Goal: Communication & Community: Participate in discussion

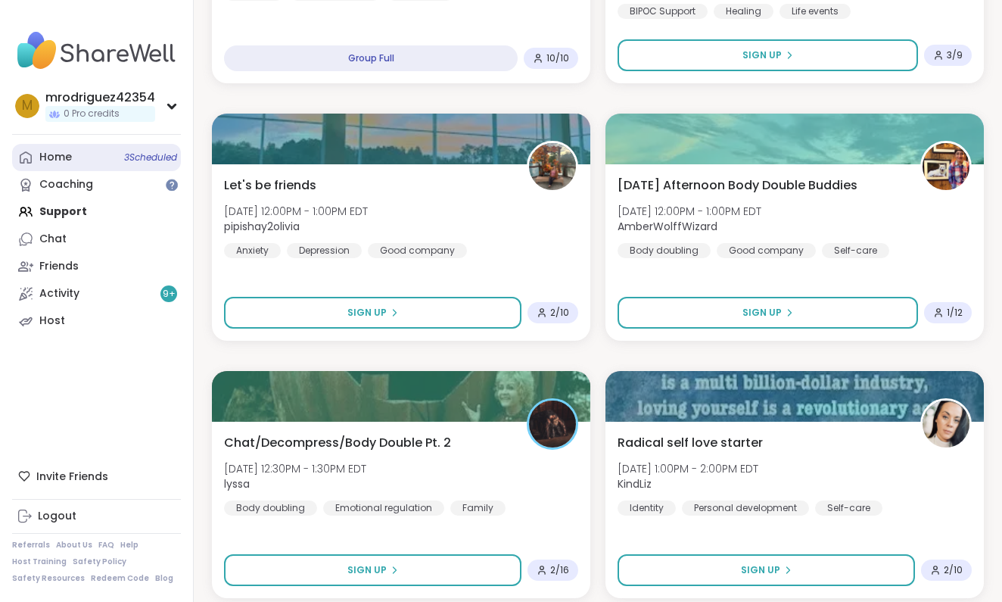
click at [48, 157] on div "Home 3 Scheduled" at bounding box center [55, 157] width 33 height 15
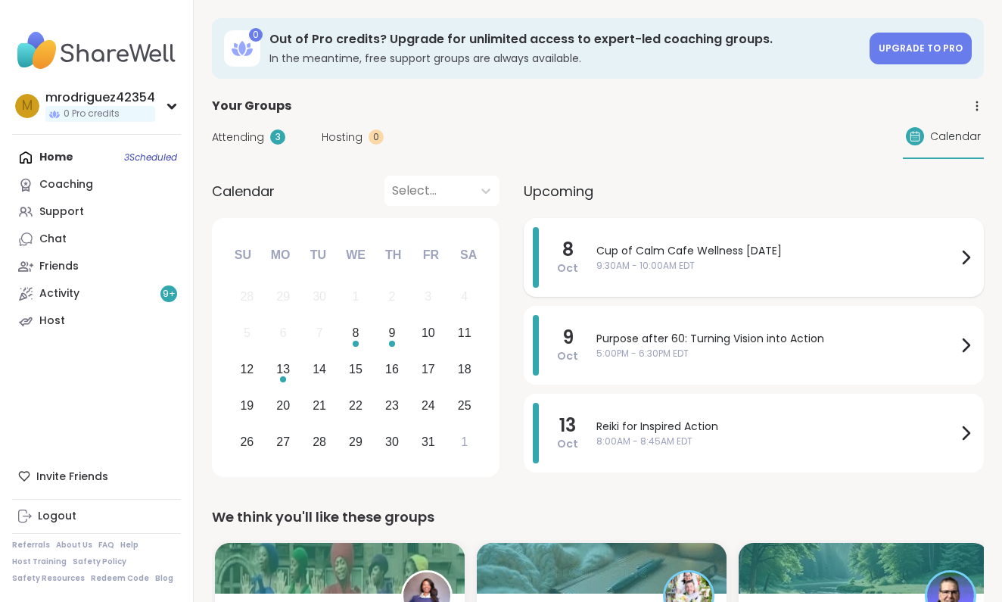
click at [966, 260] on icon at bounding box center [966, 257] width 18 height 18
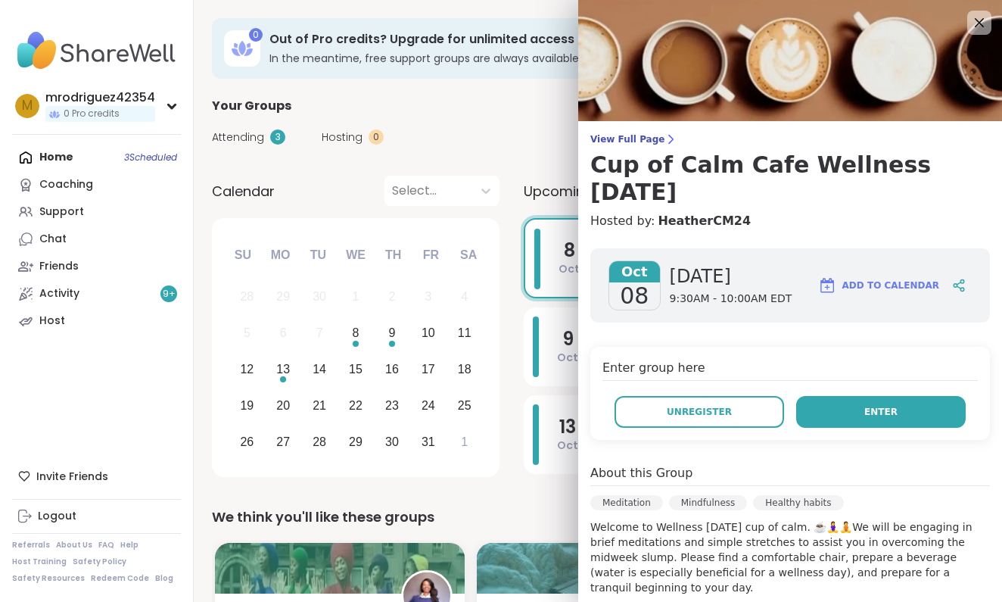
click at [864, 405] on button "Enter" at bounding box center [881, 412] width 170 height 32
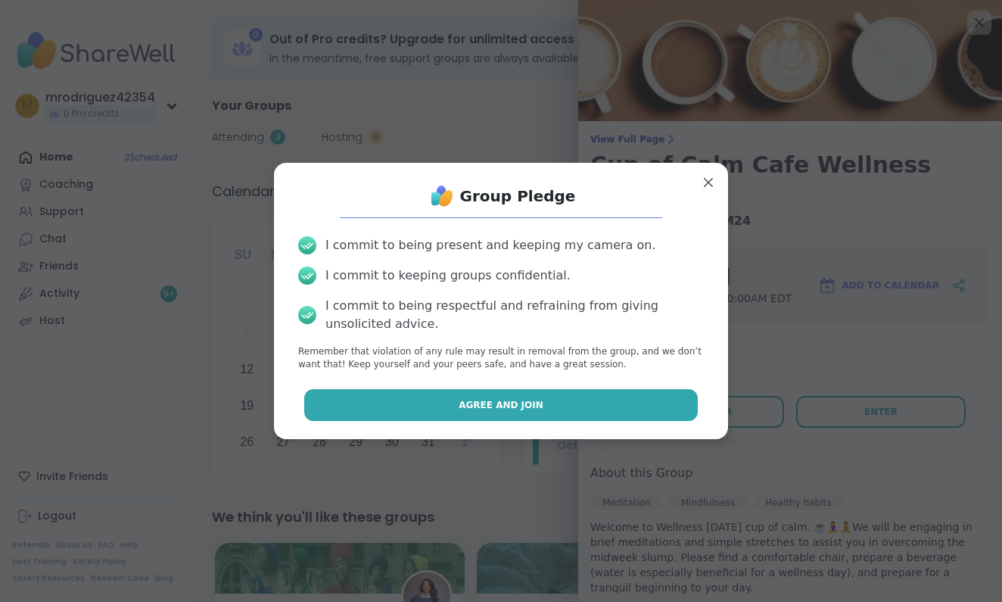
click at [553, 397] on button "Agree and Join" at bounding box center [501, 405] width 394 height 32
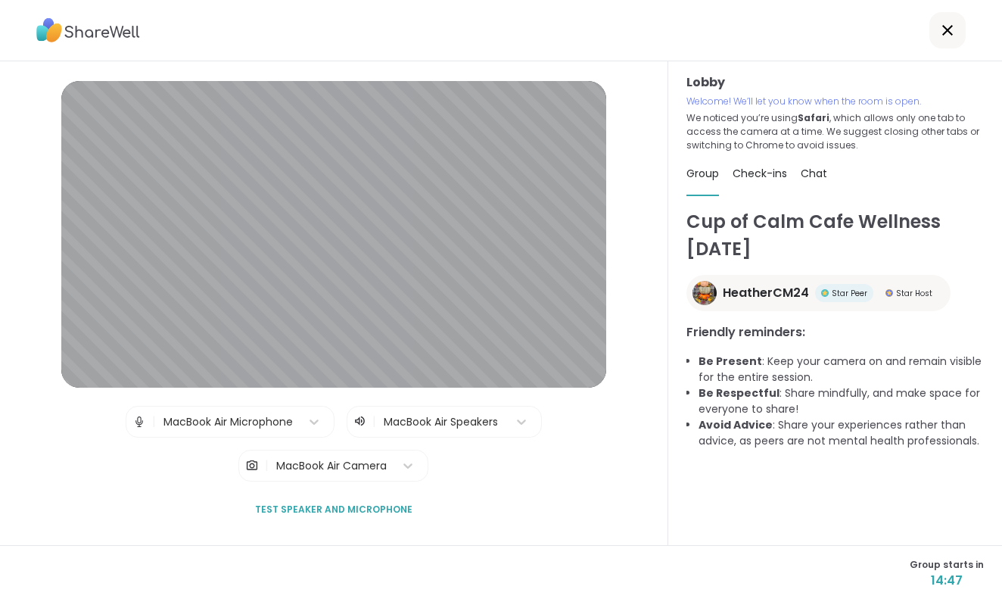
click at [137, 419] on img at bounding box center [139, 421] width 14 height 30
click at [356, 419] on icon at bounding box center [359, 421] width 13 height 15
click at [520, 419] on icon at bounding box center [521, 421] width 15 height 15
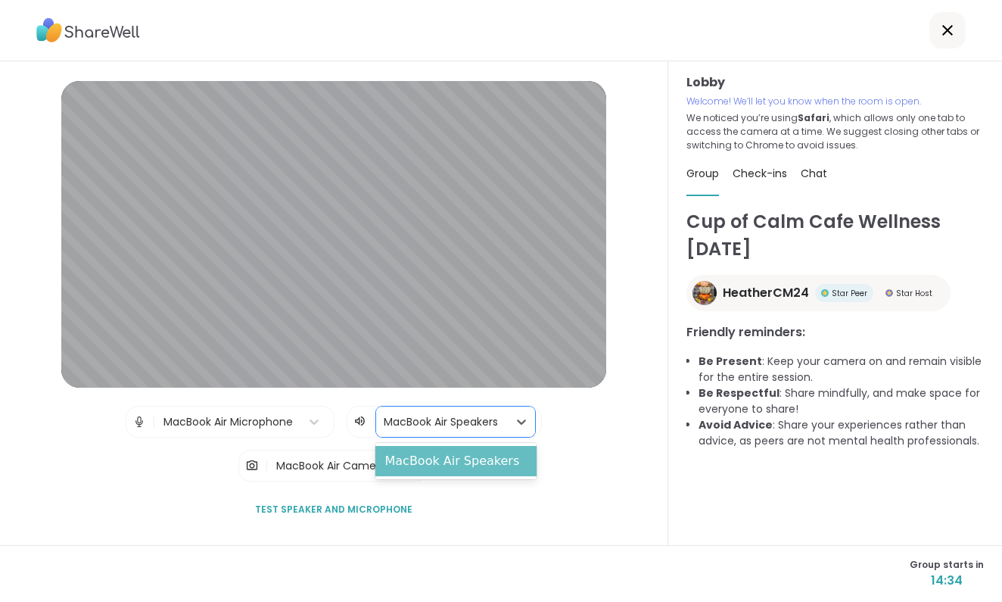
click at [487, 462] on div "MacBook Air Speakers" at bounding box center [455, 461] width 160 height 30
click at [518, 422] on icon at bounding box center [521, 421] width 15 height 15
click at [519, 420] on icon at bounding box center [521, 421] width 9 height 5
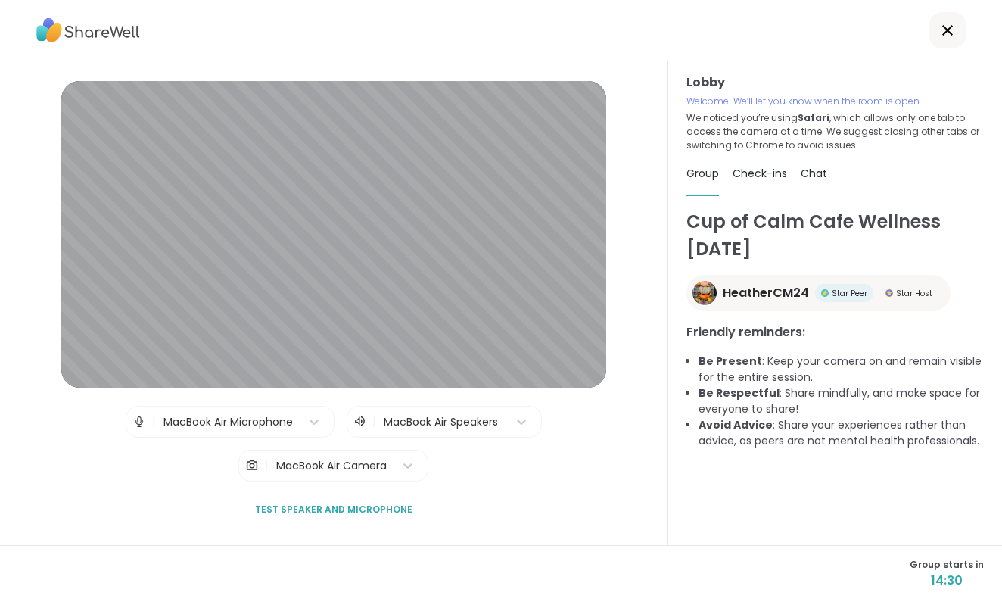
click at [528, 459] on div "| MacBook Air Microphone | MacBook Air Speakers | MacBook Air Camera" at bounding box center [334, 444] width 416 height 76
click at [369, 506] on span "Test speaker and microphone" at bounding box center [333, 510] width 157 height 14
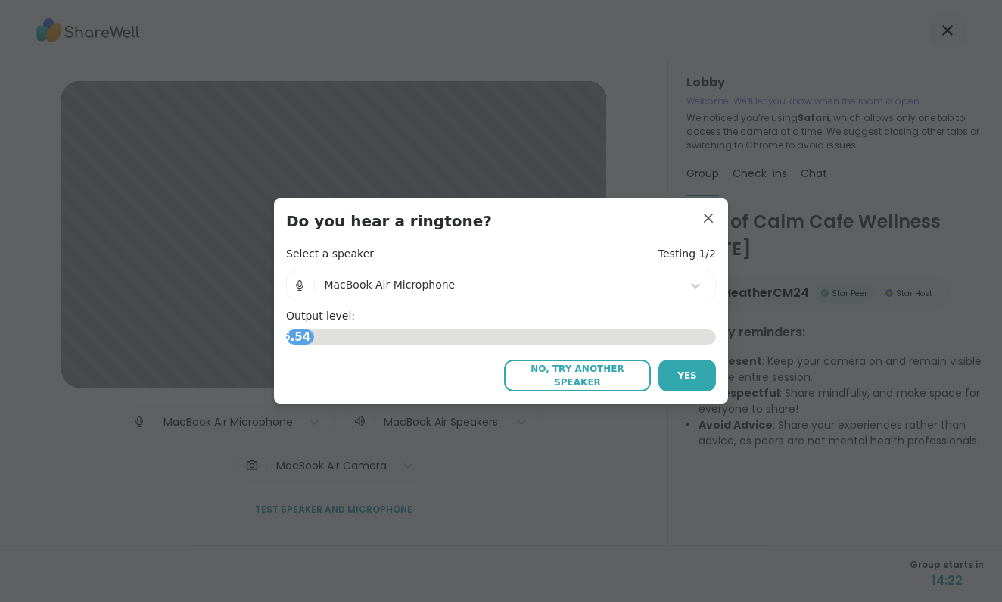
click at [602, 372] on span "No, try another speaker" at bounding box center [578, 375] width 132 height 27
click at [680, 375] on span "Yes" at bounding box center [687, 376] width 20 height 14
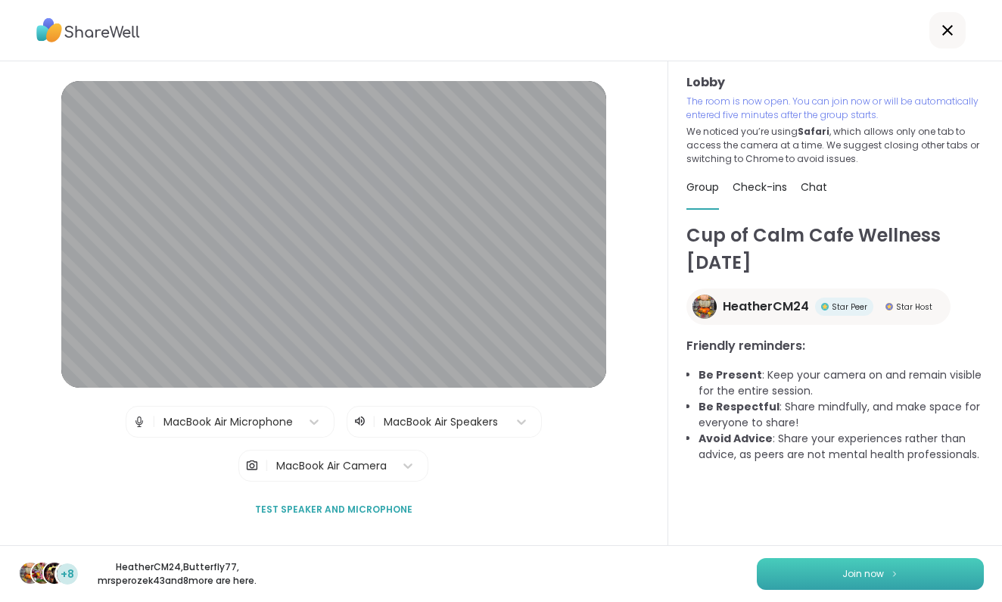
click at [852, 573] on span "Join now" at bounding box center [863, 574] width 42 height 14
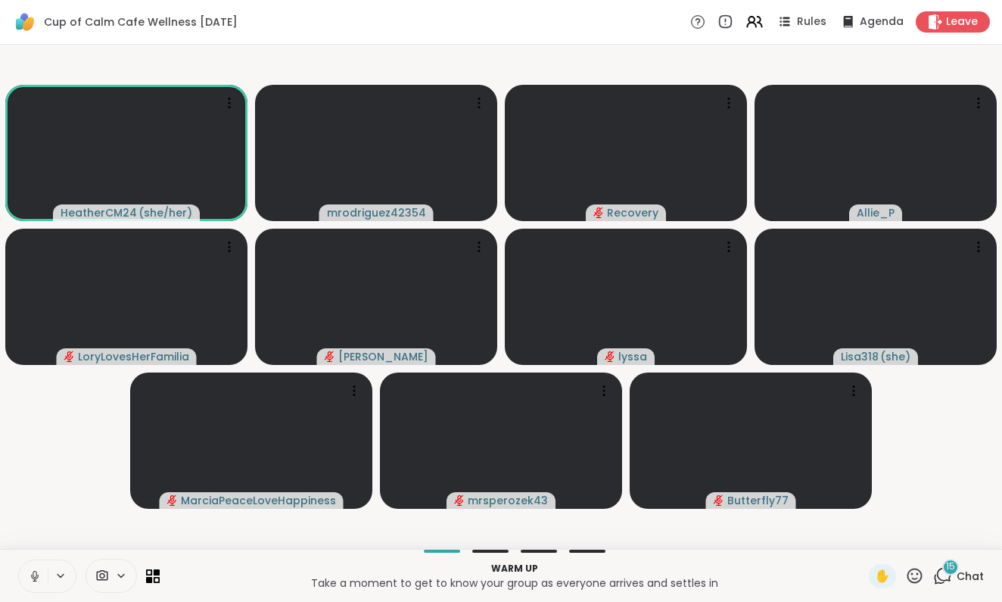
click at [33, 574] on icon at bounding box center [35, 574] width 4 height 7
click at [947, 567] on span "15" at bounding box center [950, 566] width 9 height 13
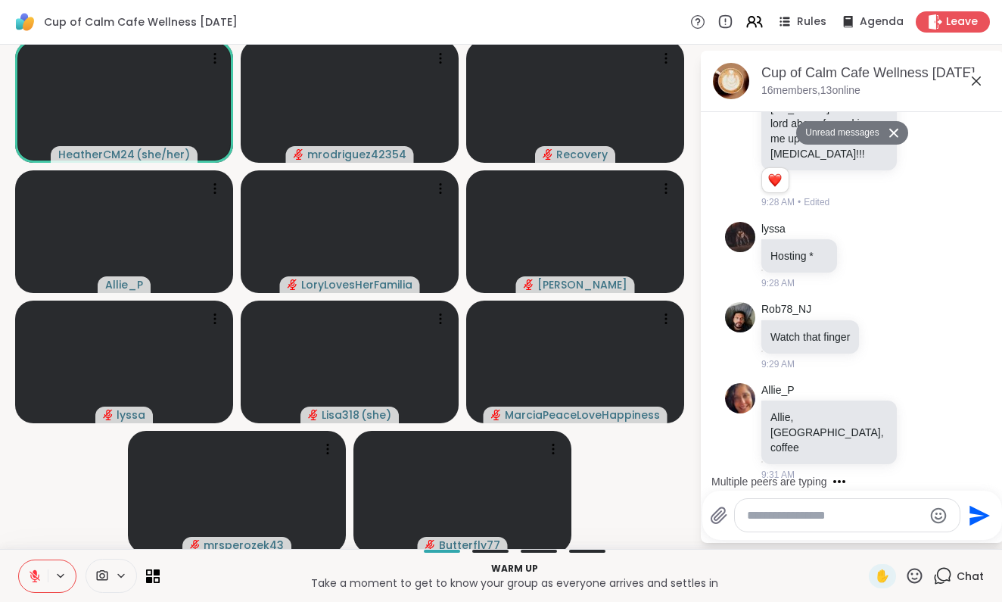
scroll to position [1888, 0]
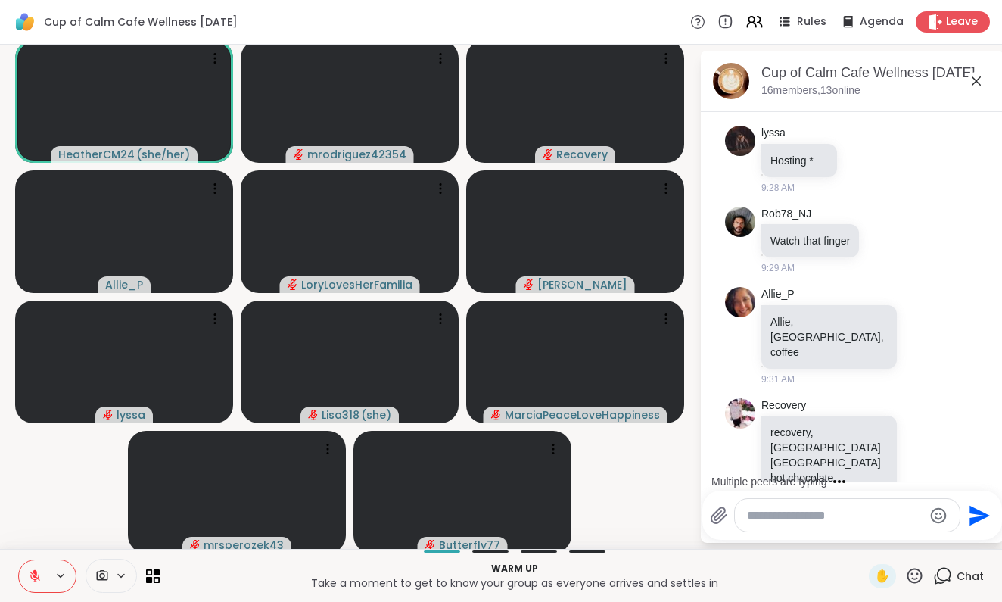
click at [770, 515] on textarea "Type your message" at bounding box center [835, 515] width 176 height 15
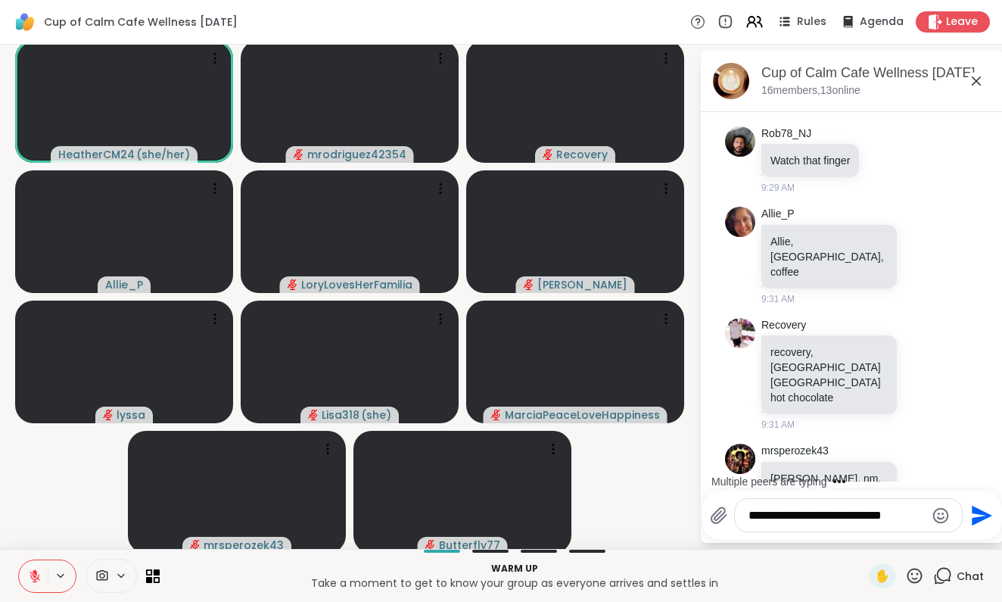
scroll to position [2064, 0]
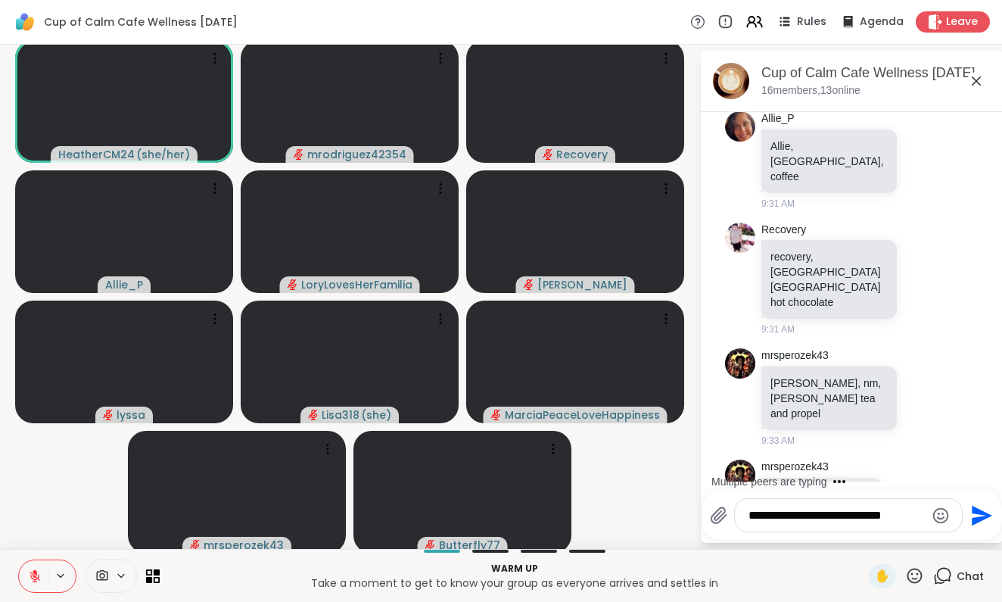
type textarea "**********"
click at [977, 509] on icon "Send" at bounding box center [982, 515] width 20 height 20
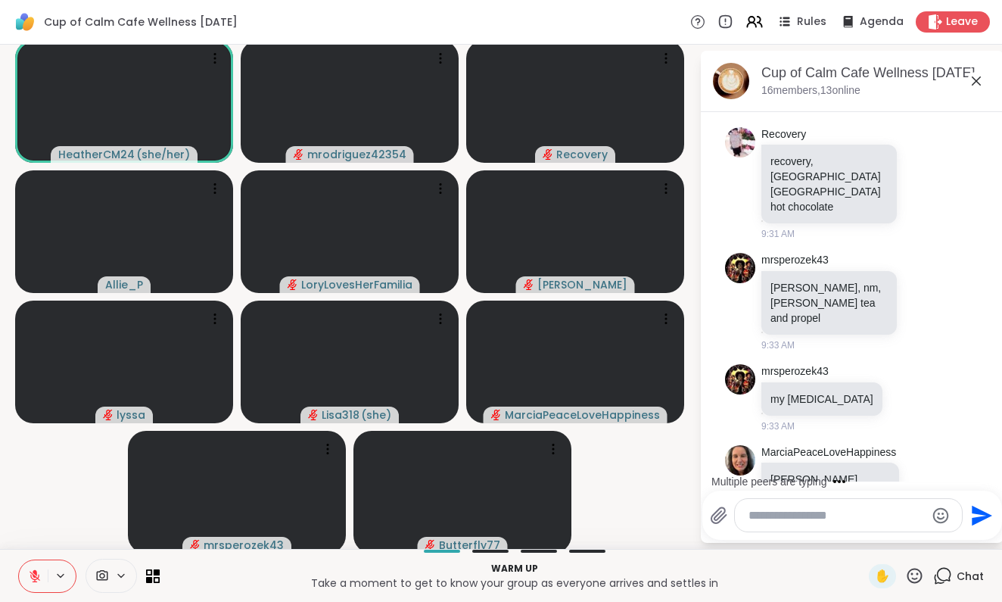
scroll to position [2255, 0]
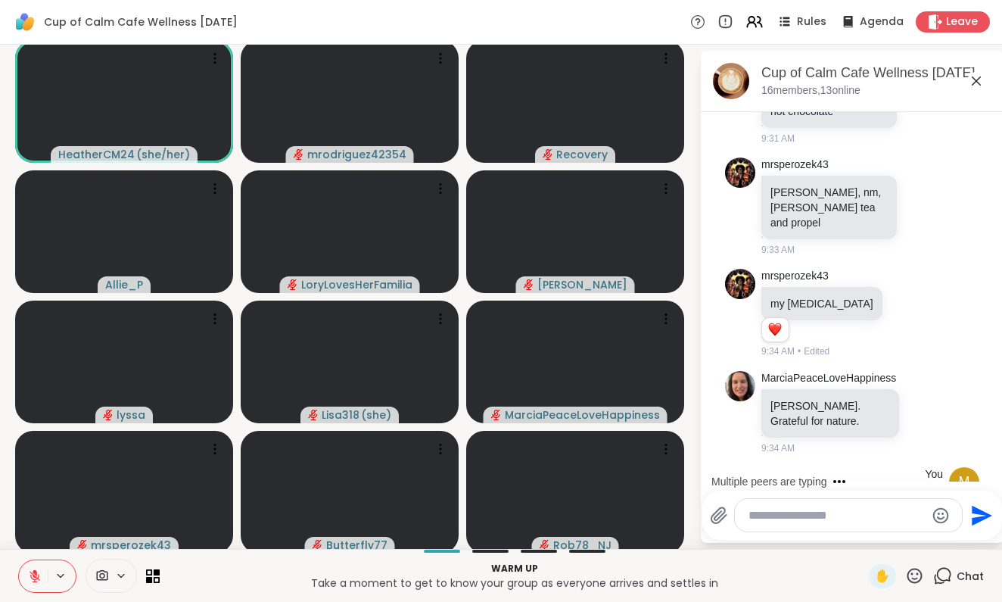
click at [989, 556] on li "Butterfly77 Butterfly 🦋 grateful I have a job 9:34 AM" at bounding box center [852, 604] width 275 height 96
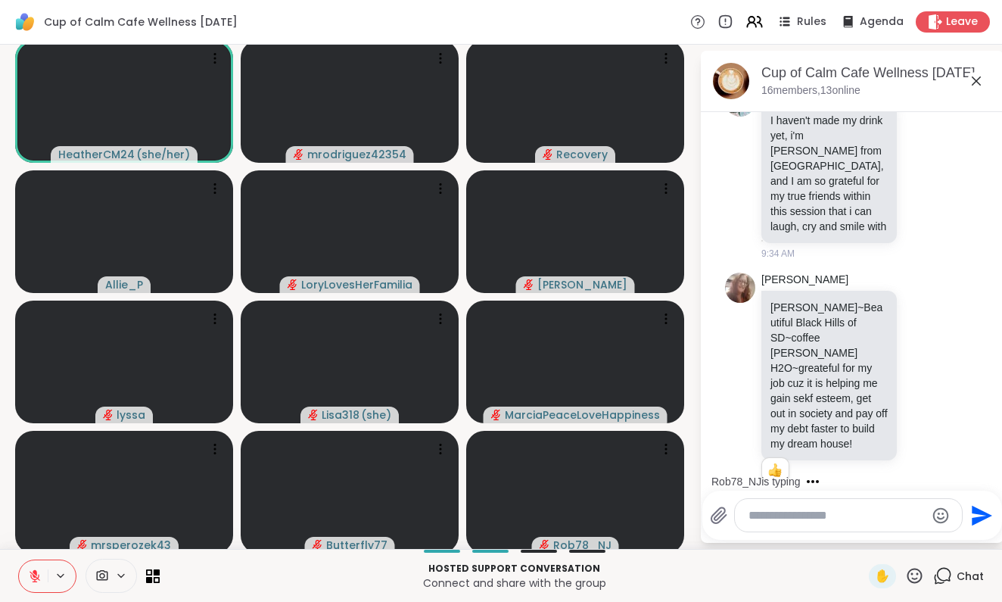
scroll to position [3119, 0]
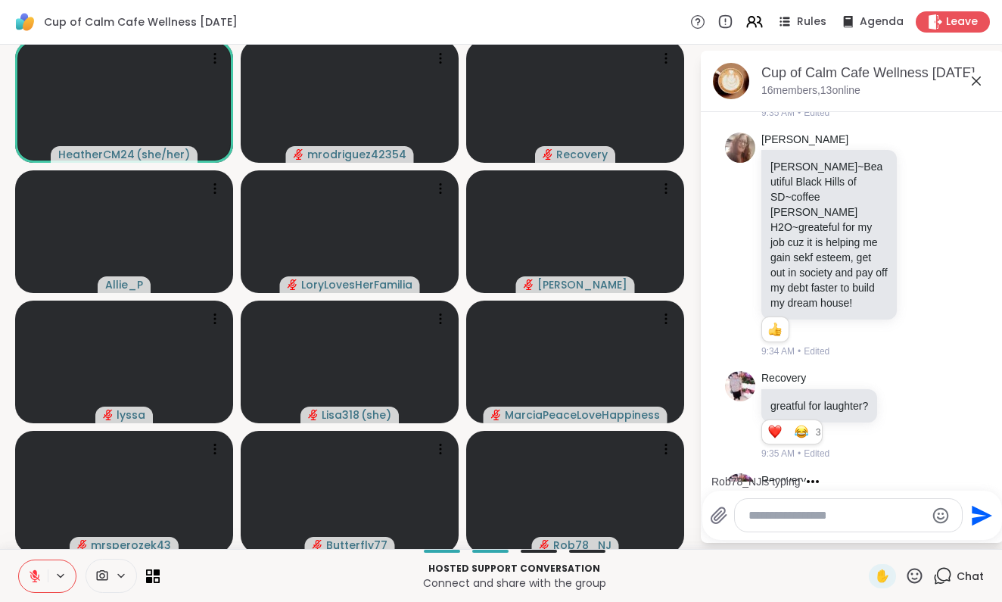
click at [917, 574] on icon at bounding box center [914, 575] width 19 height 19
click at [896, 534] on span "👍" at bounding box center [903, 536] width 15 height 18
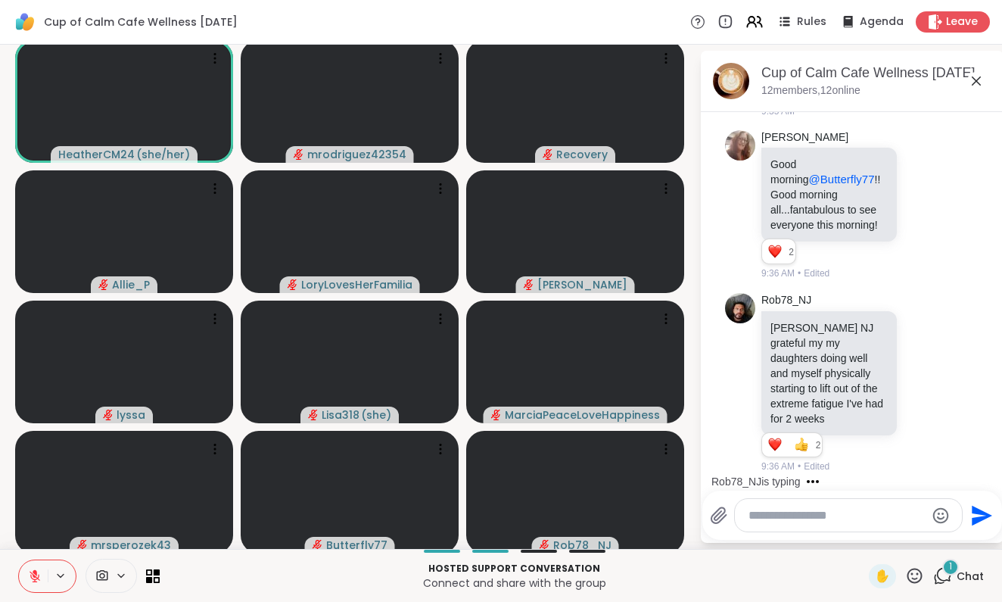
scroll to position [3726, 0]
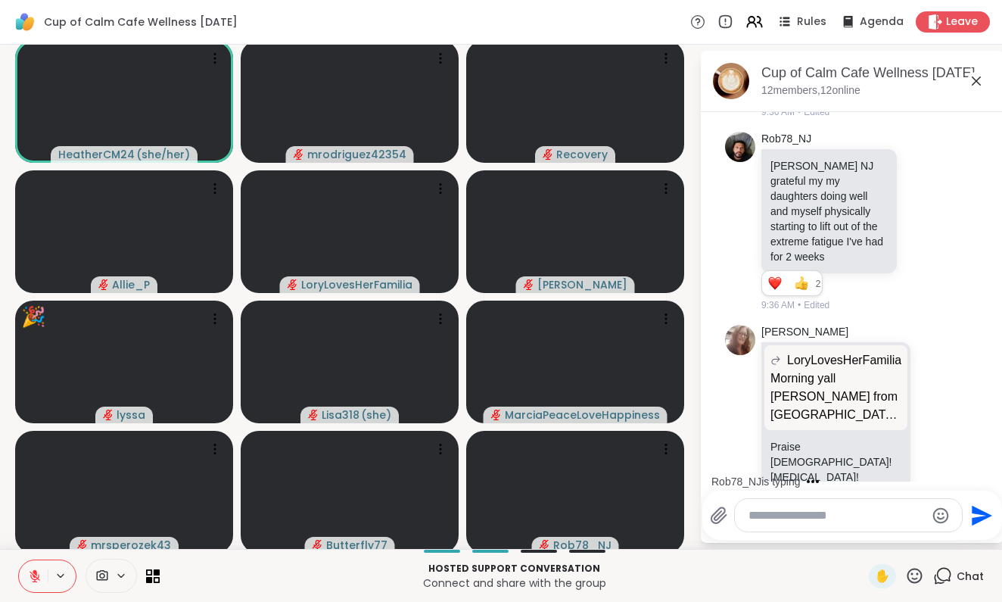
click at [911, 571] on icon at bounding box center [914, 575] width 15 height 15
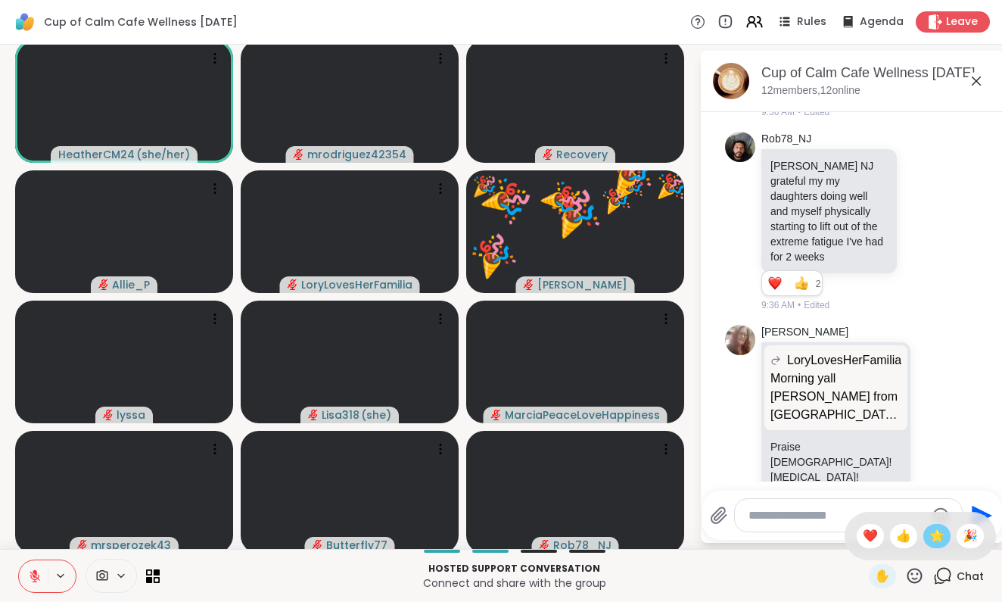
click at [935, 530] on span "🌟" at bounding box center [936, 536] width 15 height 18
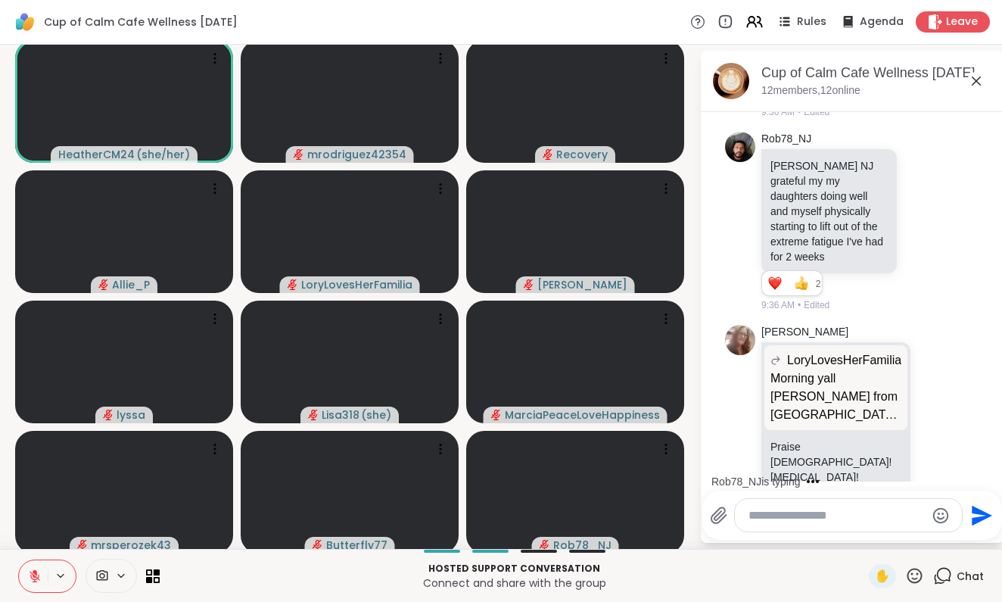
scroll to position [3858, 0]
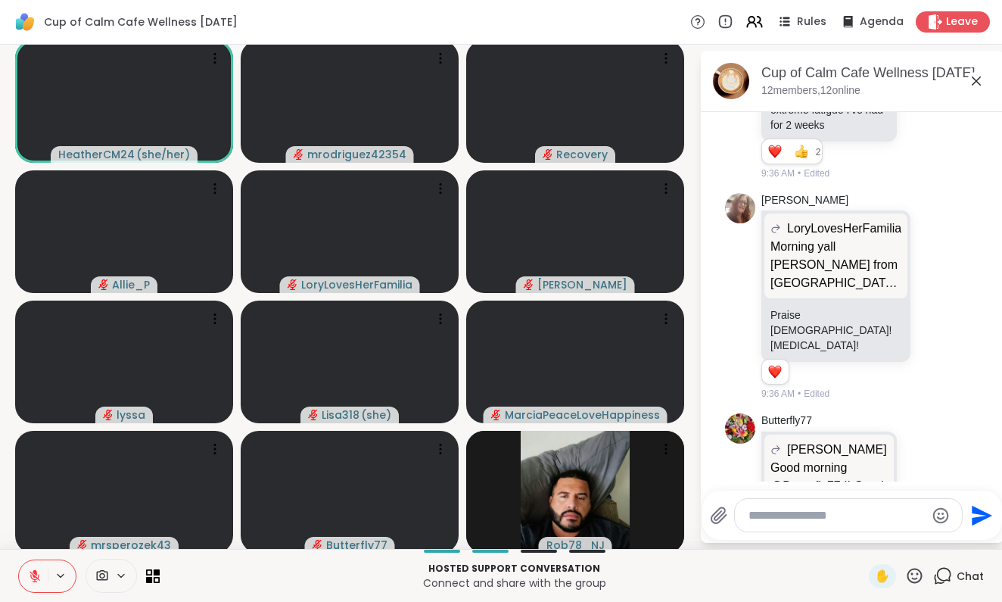
click at [690, 431] on div "HeatherCM24 ( she/her ) mrodriguez42354 Recovery Allie_P LoryLovesHerFamilia do…" at bounding box center [501, 297] width 1002 height 504
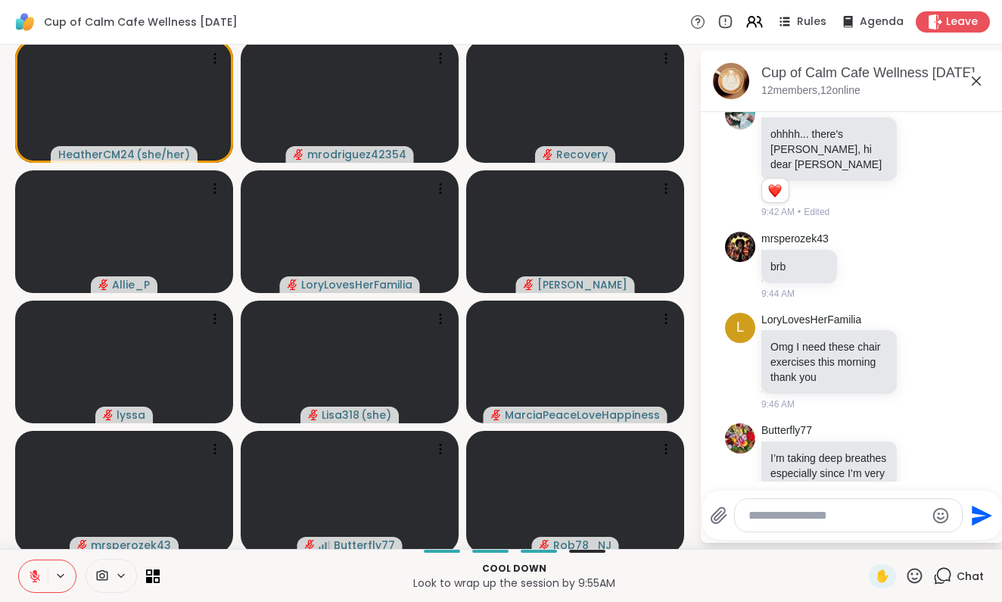
scroll to position [4583, 0]
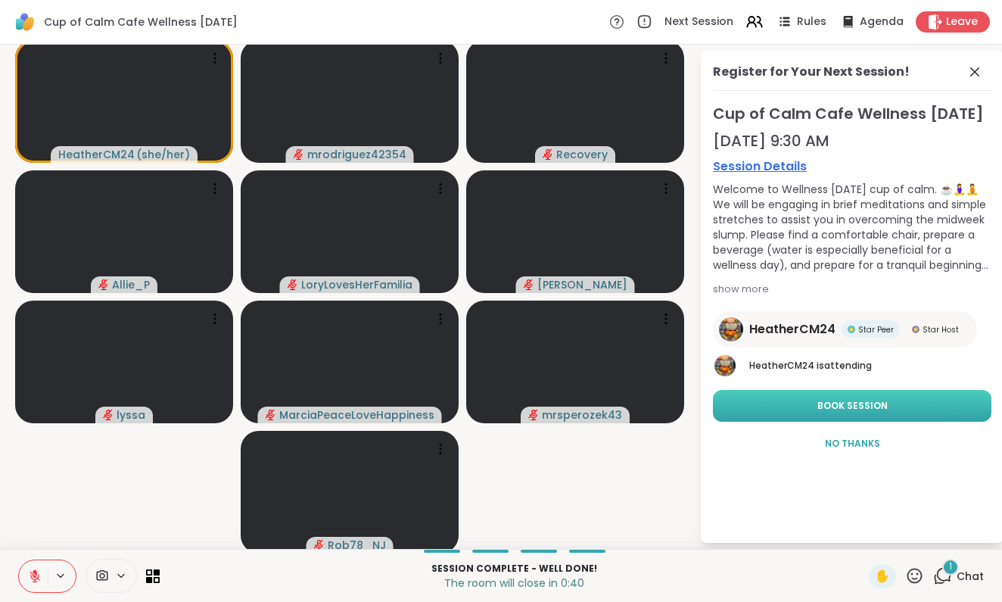
click at [865, 412] on span "Book Session" at bounding box center [852, 406] width 70 height 14
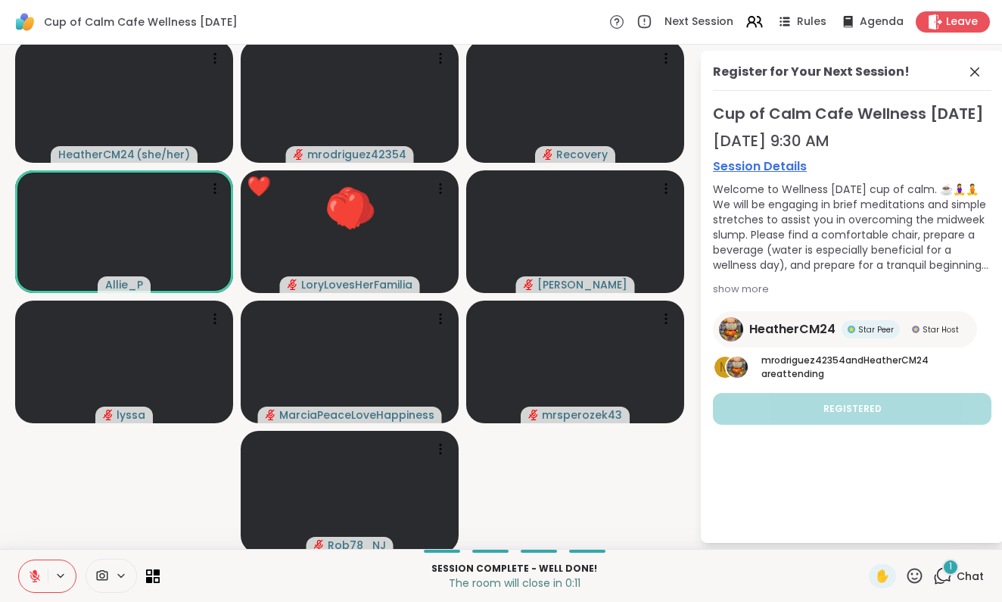
click at [946, 567] on div "1" at bounding box center [950, 567] width 17 height 17
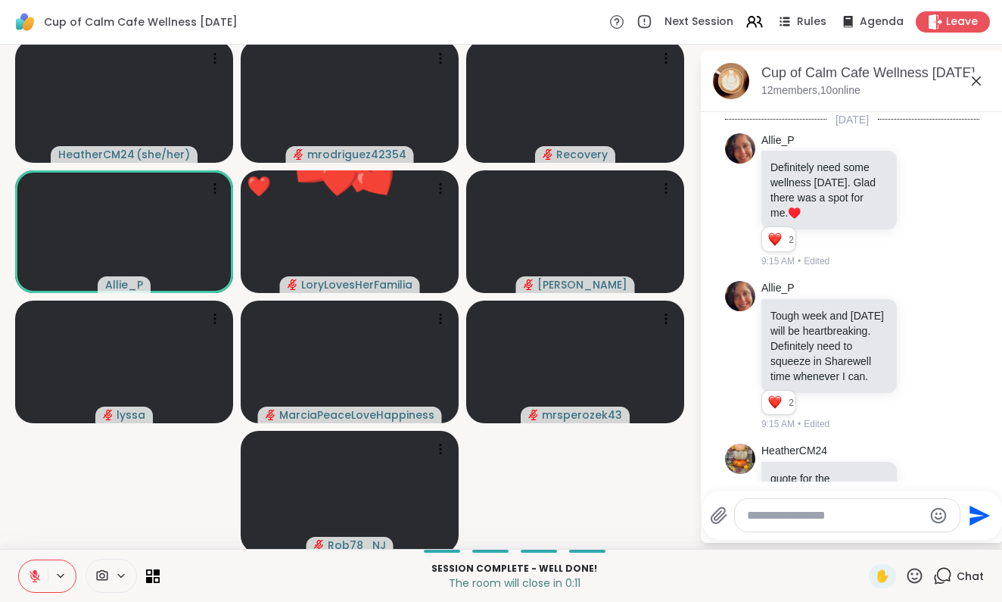
scroll to position [4774, 0]
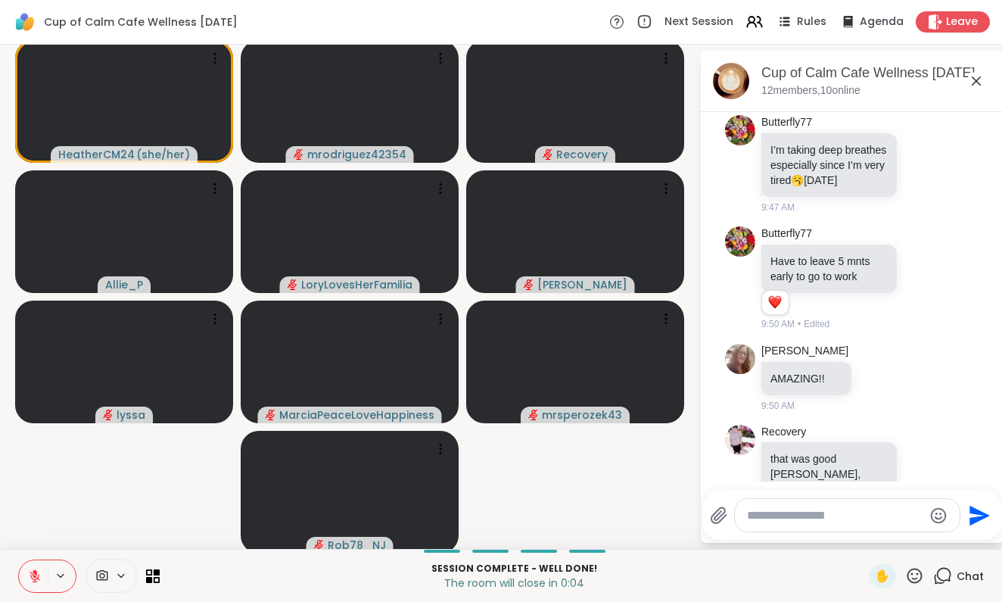
click at [761, 515] on textarea "Type your message" at bounding box center [835, 515] width 176 height 15
type textarea "**********"
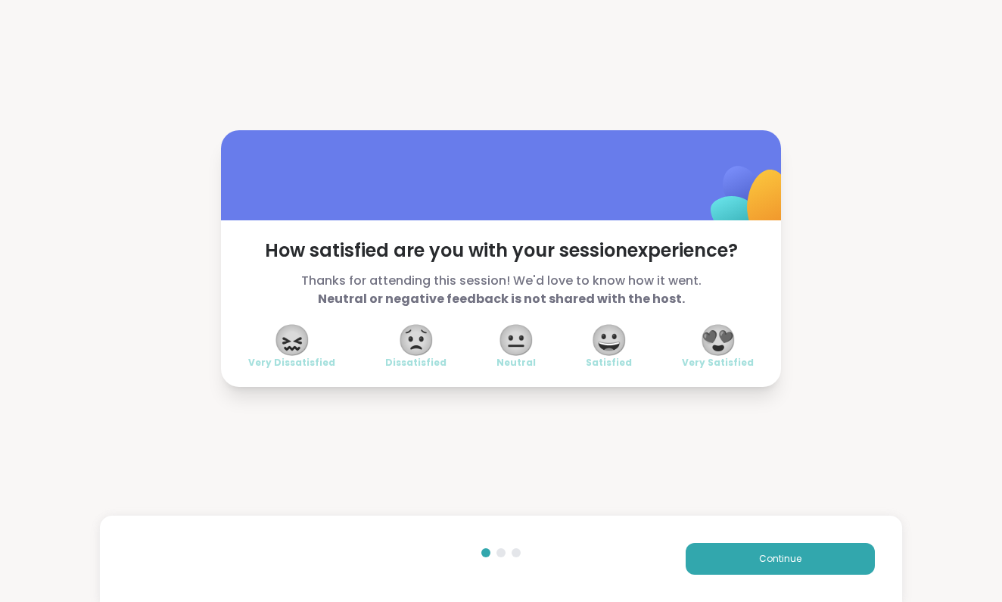
click at [721, 338] on span "😍" at bounding box center [718, 339] width 38 height 27
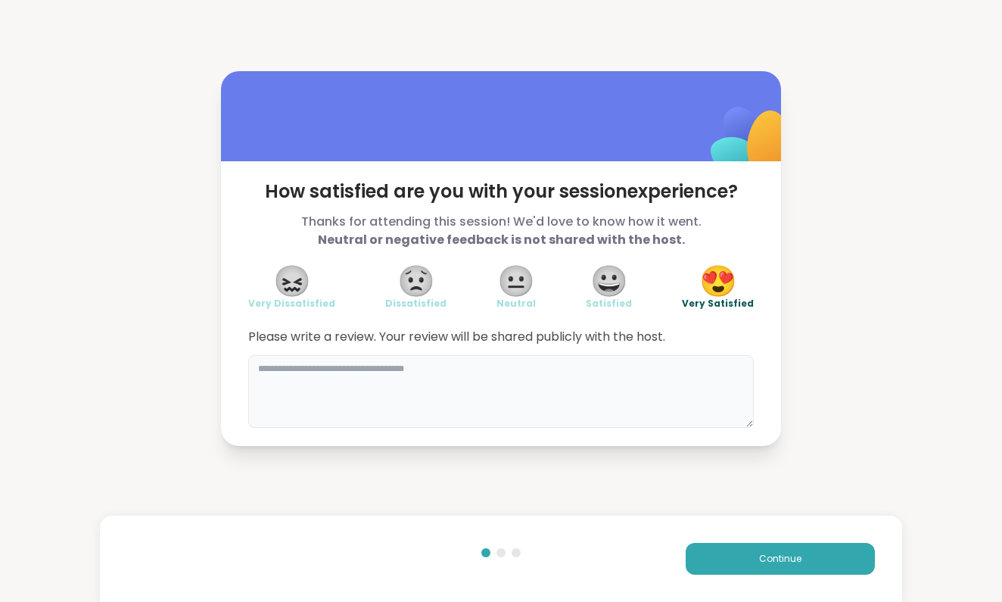
click at [381, 382] on textarea at bounding box center [501, 391] width 506 height 73
click at [397, 368] on textarea "**********" at bounding box center [501, 391] width 506 height 73
type textarea "**********"
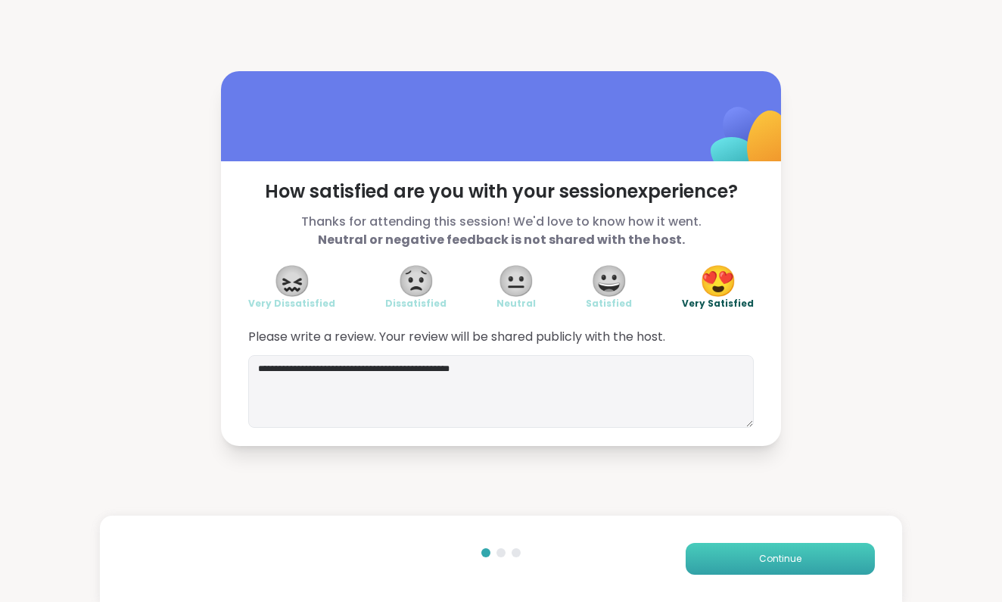
click at [773, 549] on button "Continue" at bounding box center [780, 559] width 189 height 32
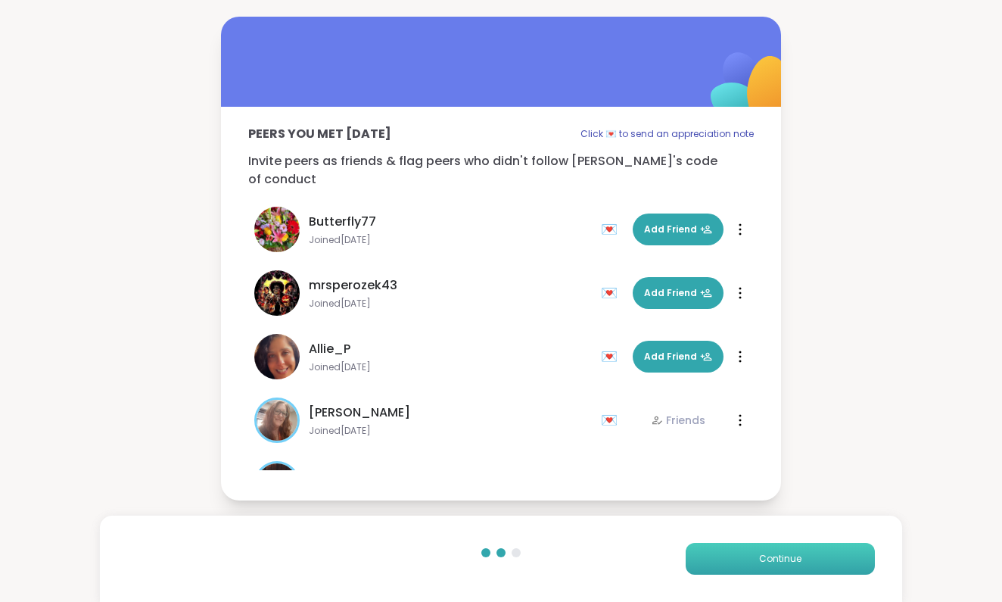
click at [757, 565] on button "Continue" at bounding box center [780, 559] width 189 height 32
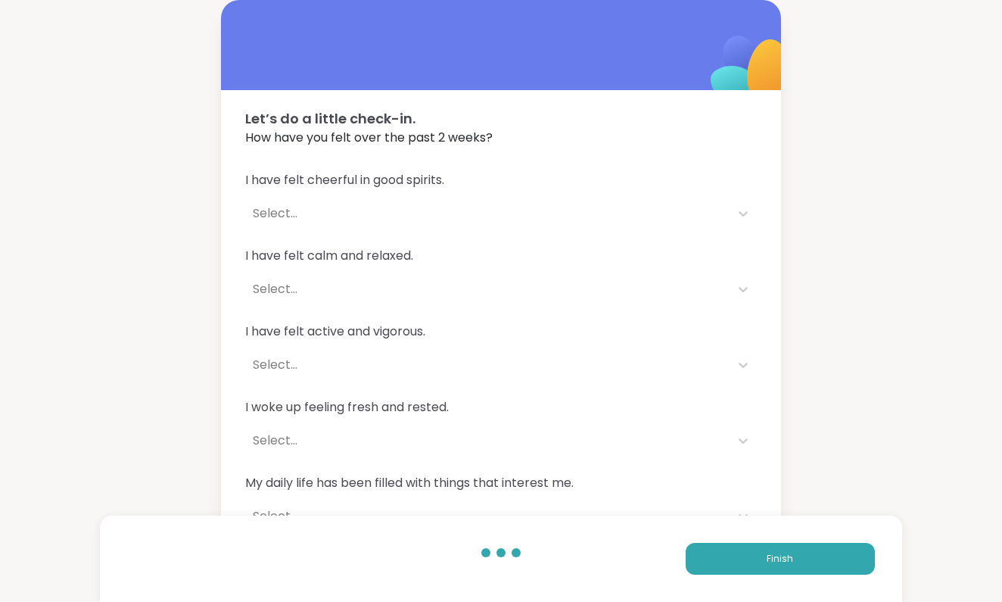
click at [275, 286] on div "Select..." at bounding box center [487, 289] width 469 height 18
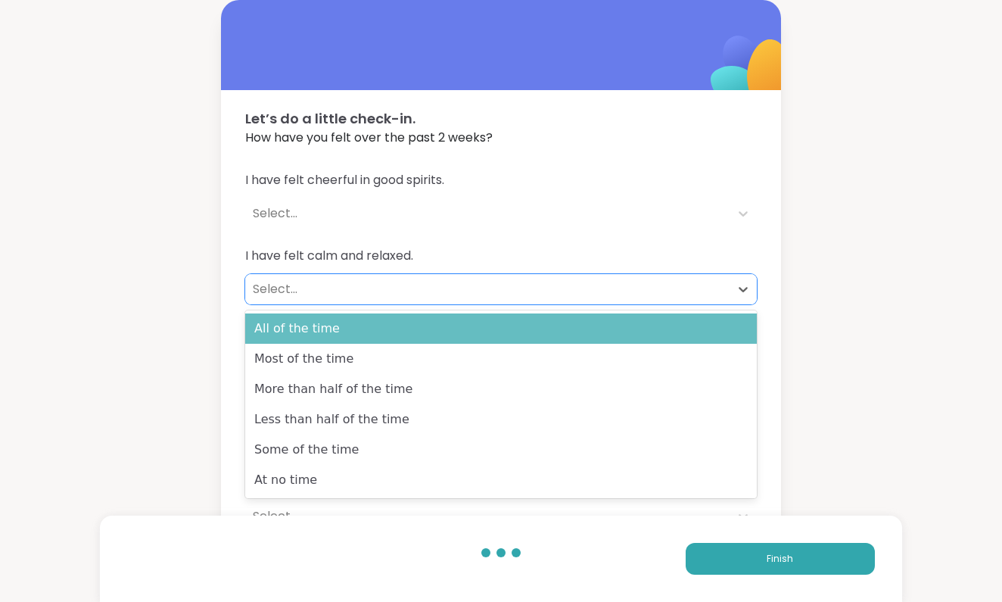
click at [272, 326] on div "All of the time" at bounding box center [501, 328] width 512 height 30
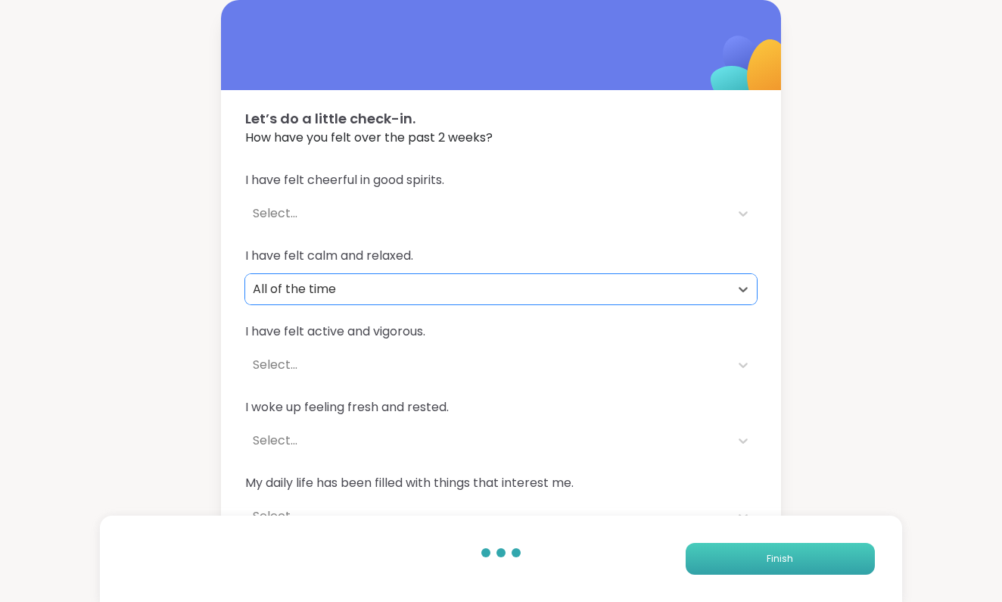
click at [745, 560] on button "Finish" at bounding box center [780, 559] width 189 height 32
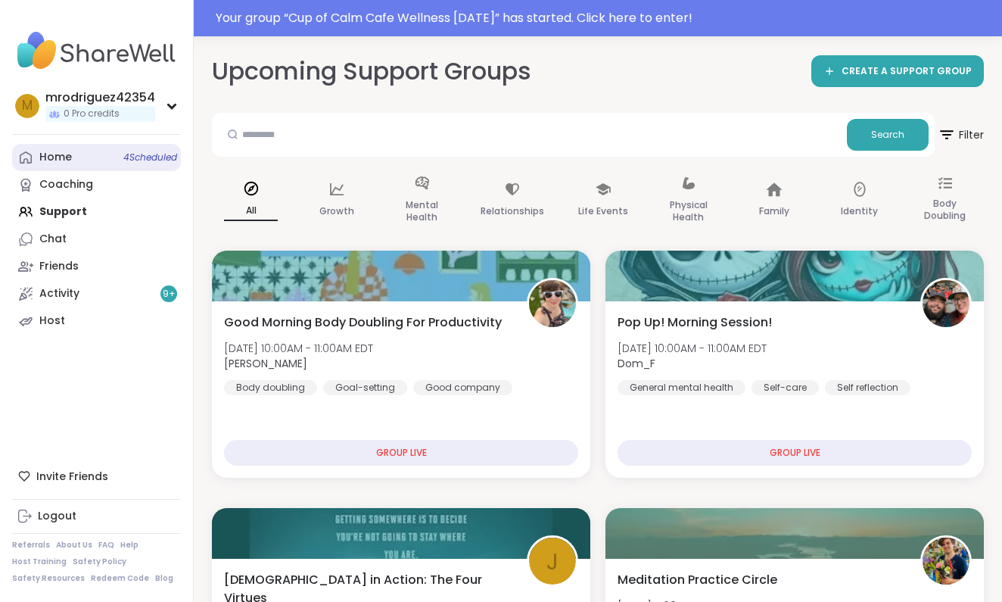
click at [63, 154] on div "Home 4 Scheduled" at bounding box center [55, 157] width 33 height 15
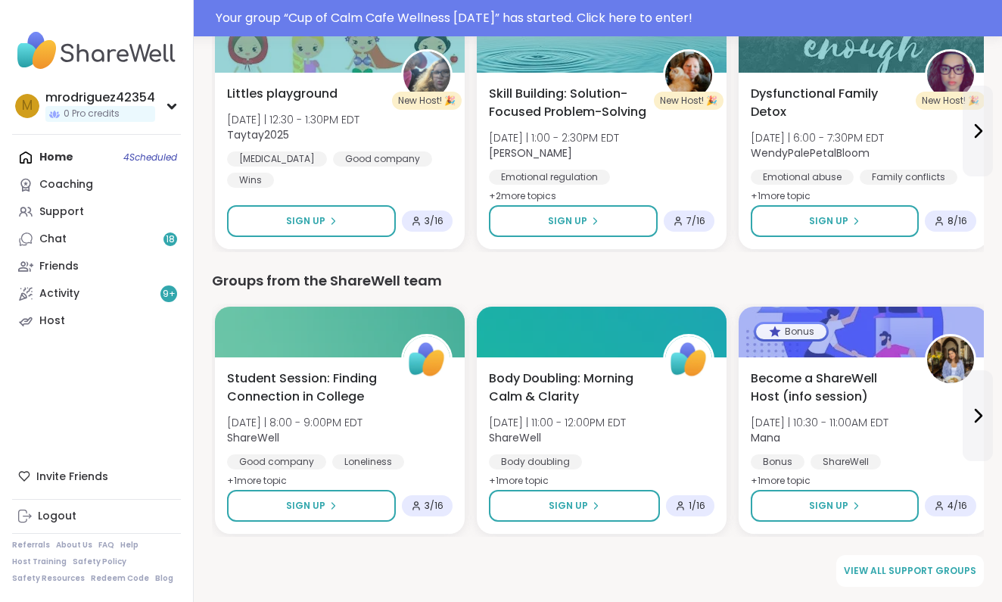
scroll to position [1980, 0]
click at [869, 567] on span "View all support groups" at bounding box center [910, 571] width 132 height 14
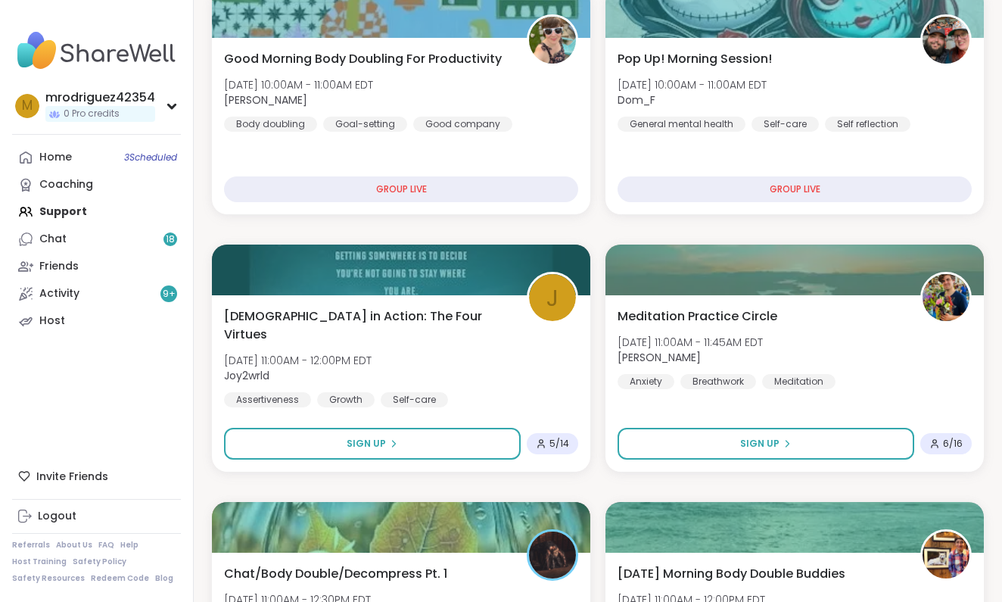
scroll to position [231, 0]
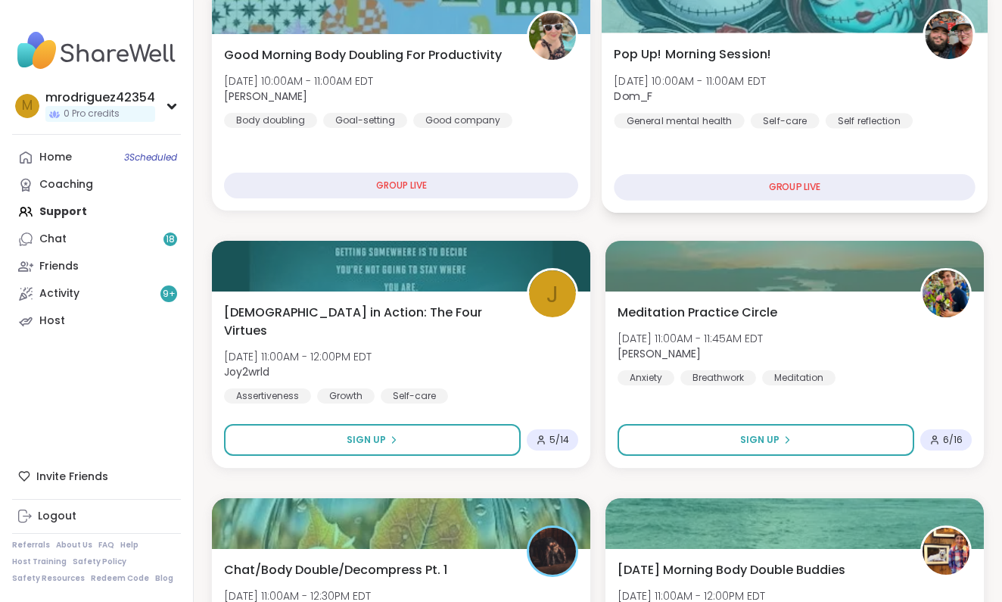
click at [817, 190] on div "GROUP LIVE" at bounding box center [794, 187] width 361 height 26
click at [792, 185] on div "GROUP LIVE" at bounding box center [794, 187] width 361 height 26
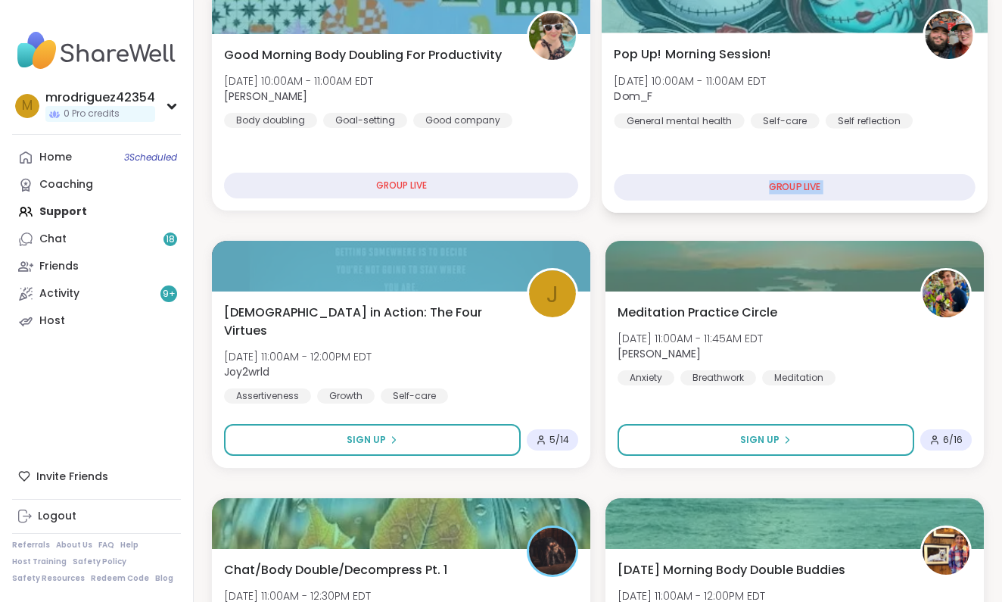
click at [792, 185] on div "GROUP LIVE" at bounding box center [794, 187] width 361 height 26
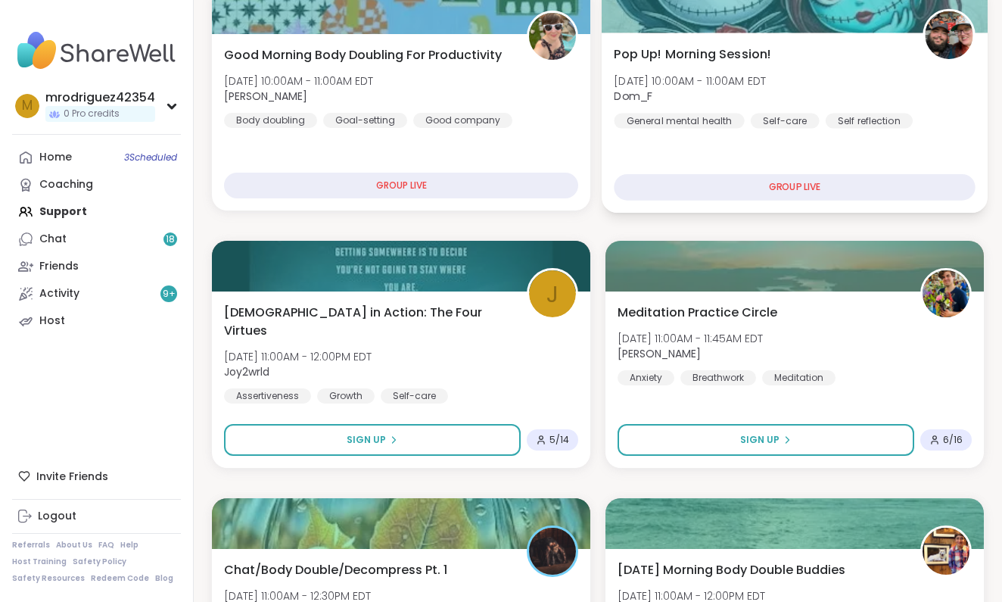
click at [853, 151] on div "Pop Up! Morning Session! [DATE] 10:00AM - 11:00AM EDT Dom_F General mental heal…" at bounding box center [795, 123] width 386 height 180
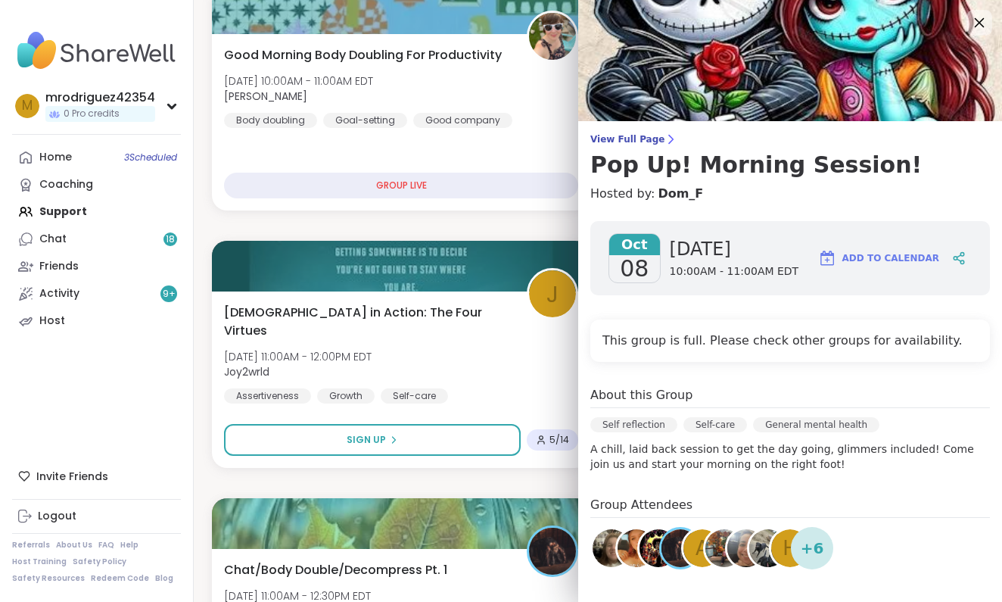
click at [981, 19] on icon at bounding box center [979, 22] width 19 height 19
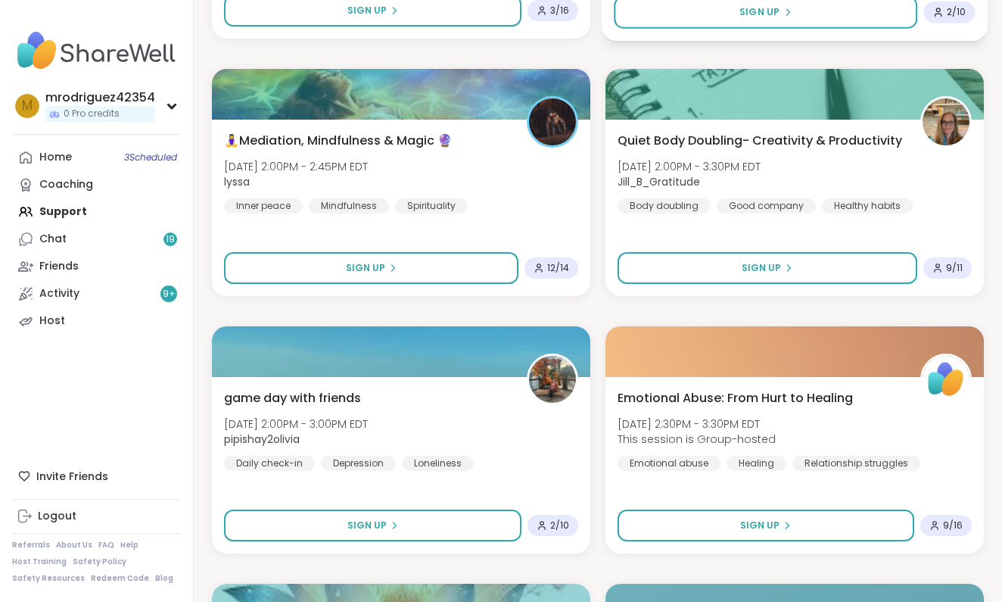
scroll to position [2731, 0]
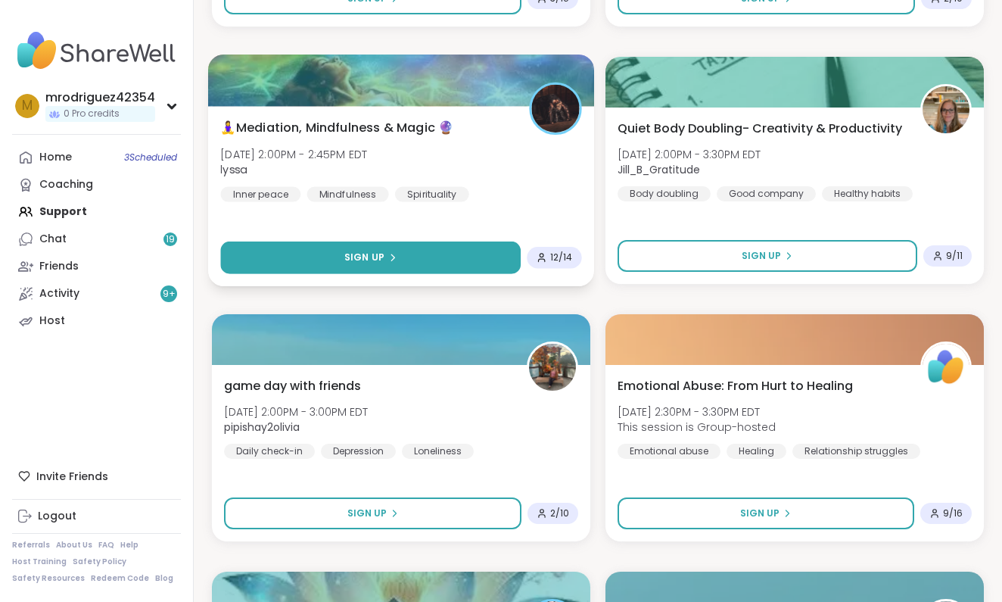
click at [390, 253] on icon at bounding box center [391, 257] width 9 height 9
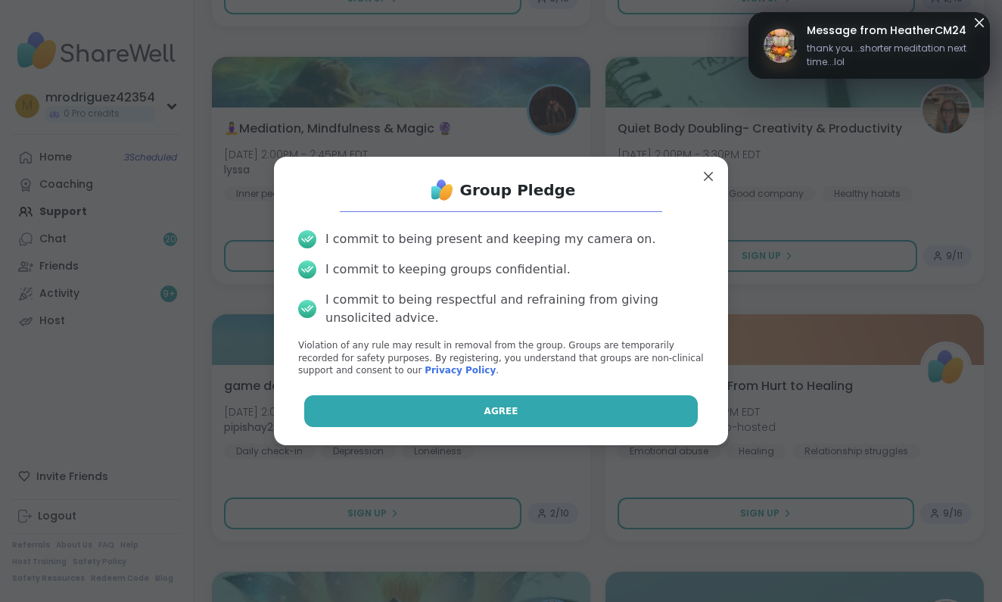
click at [504, 407] on span "Agree" at bounding box center [501, 411] width 34 height 14
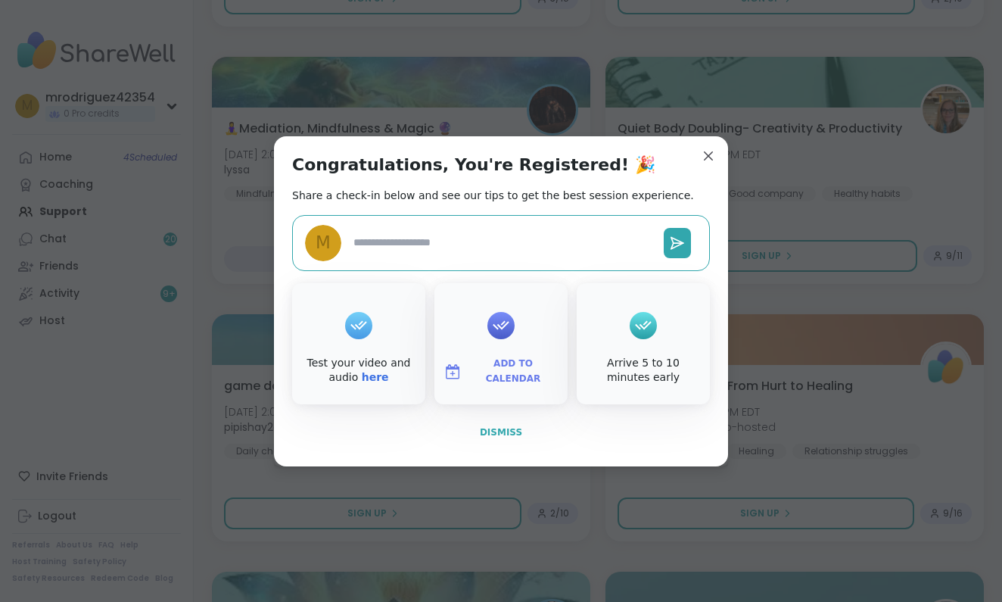
click at [500, 427] on span "Dismiss" at bounding box center [501, 432] width 42 height 11
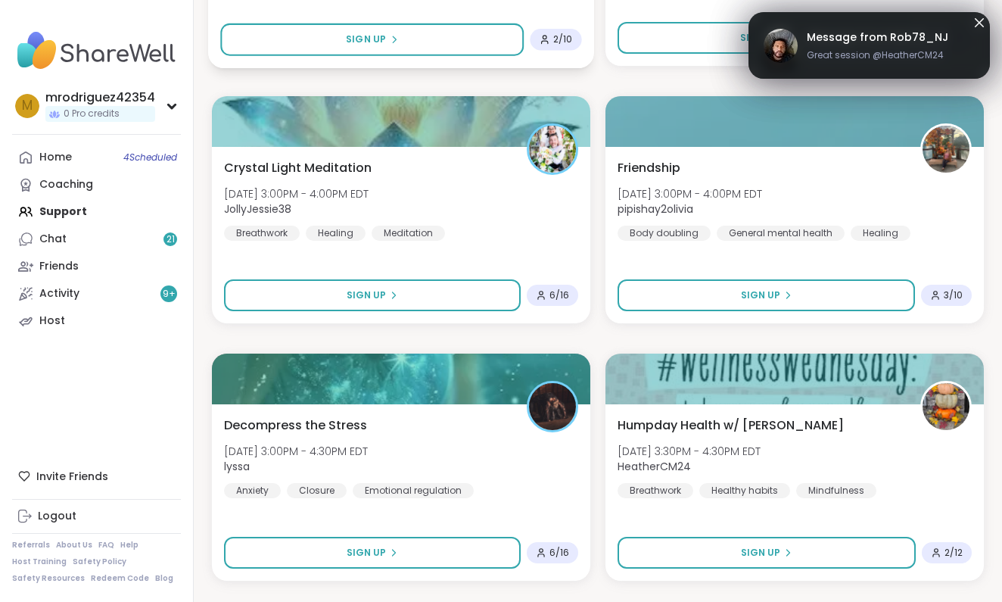
scroll to position [3219, 0]
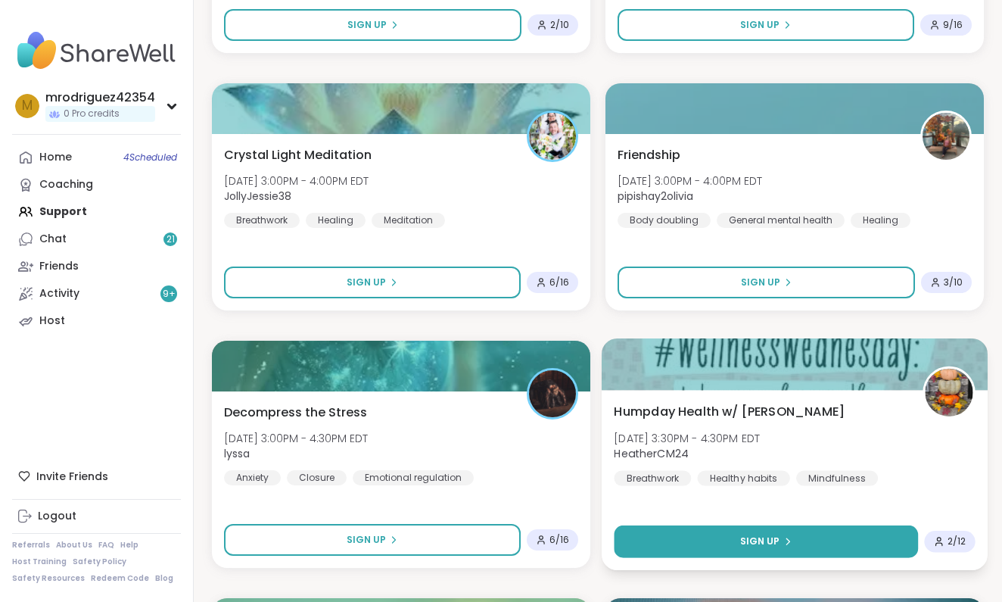
click at [767, 537] on span "Sign Up" at bounding box center [760, 541] width 40 height 14
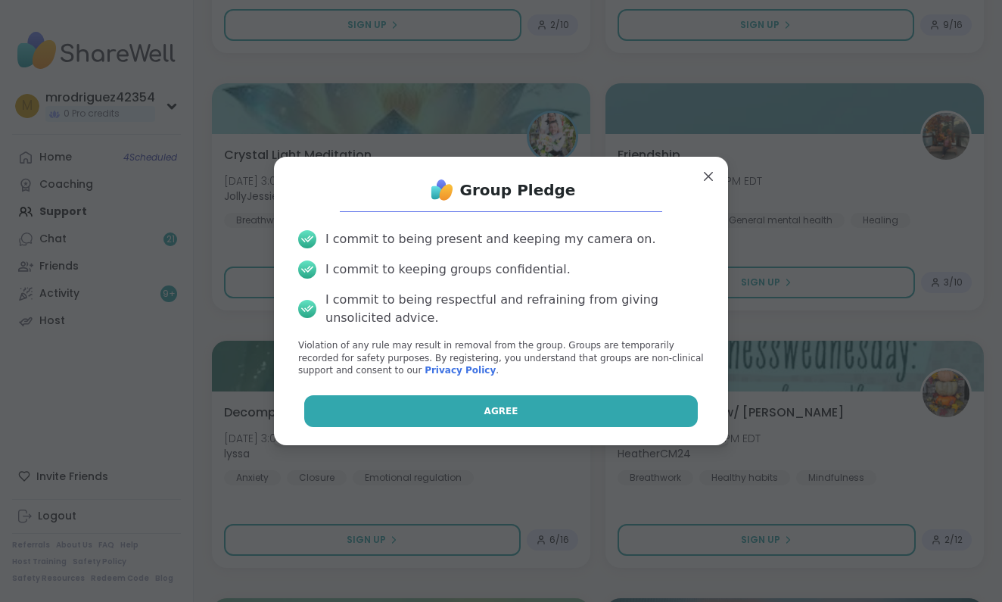
click at [518, 403] on button "Agree" at bounding box center [501, 411] width 394 height 32
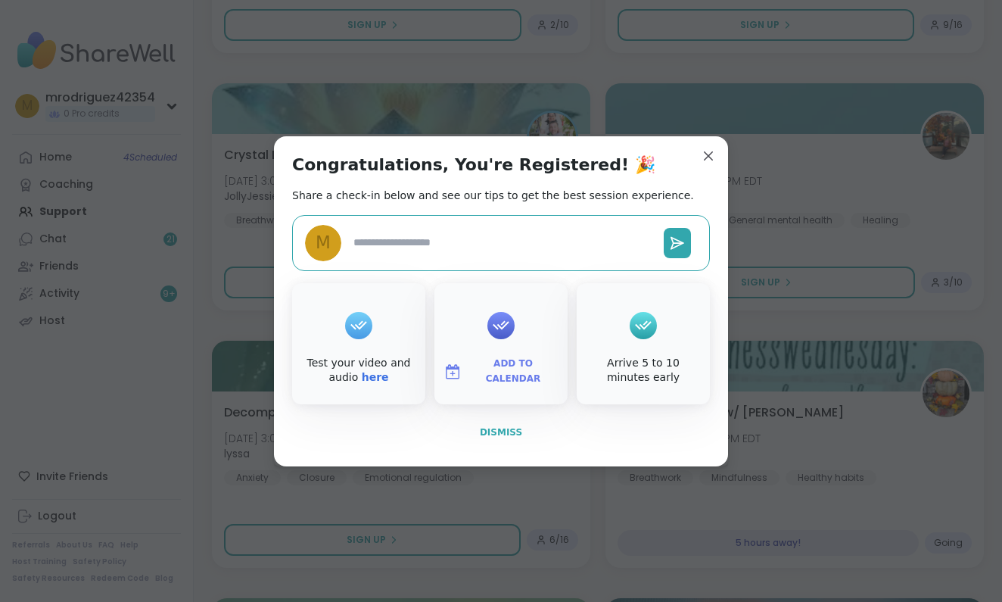
type textarea "*"
click at [491, 427] on span "Dismiss" at bounding box center [501, 432] width 42 height 11
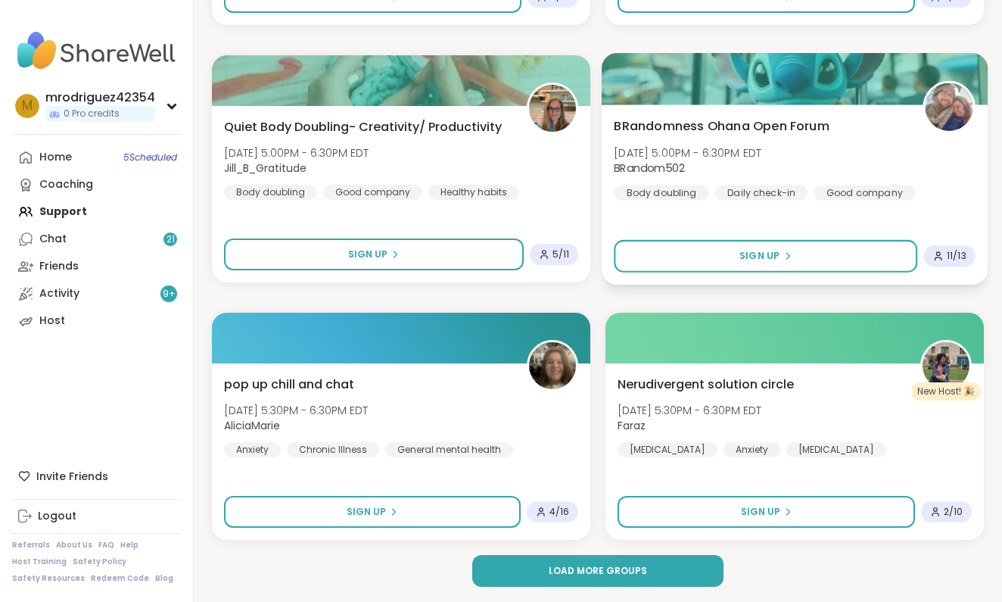
scroll to position [4275, 0]
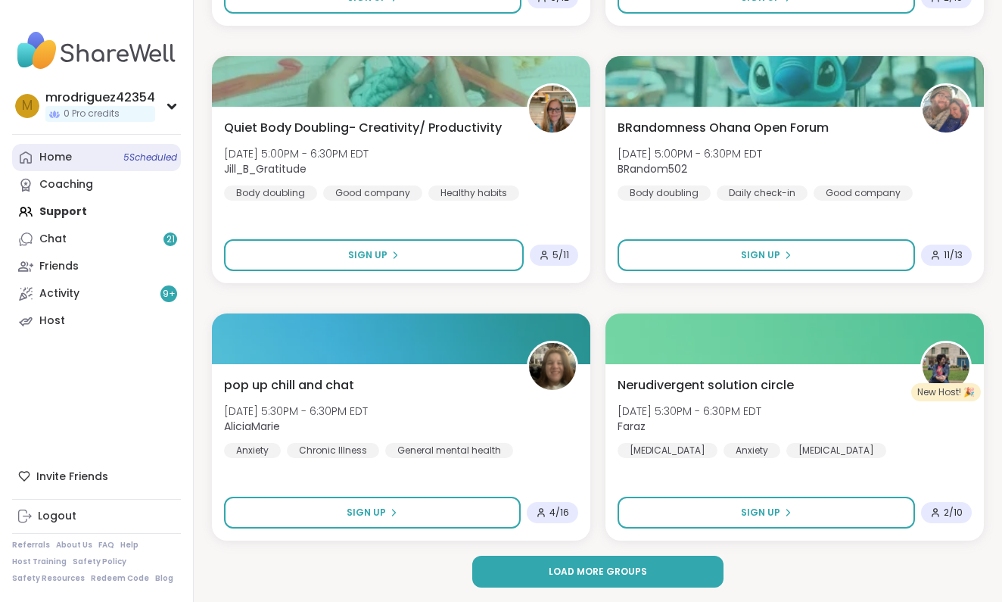
click at [39, 154] on div "Home 5 Scheduled" at bounding box center [55, 157] width 33 height 15
